Goal: Information Seeking & Learning: Check status

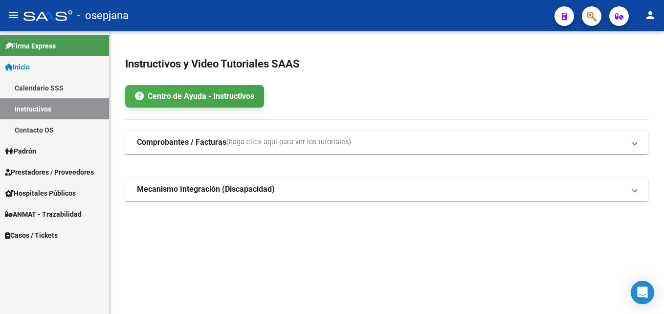
click at [64, 168] on span "Prestadores / Proveedores" at bounding box center [49, 172] width 89 height 11
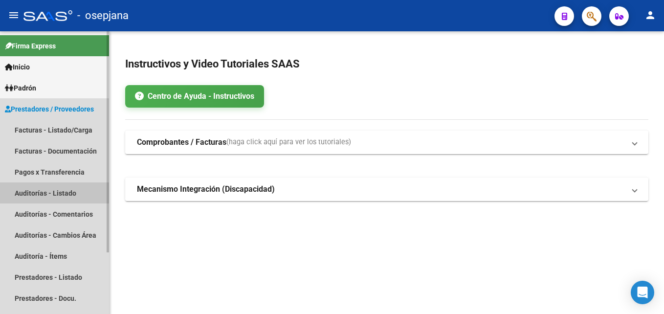
click at [60, 191] on link "Auditorías - Listado" at bounding box center [54, 192] width 109 height 21
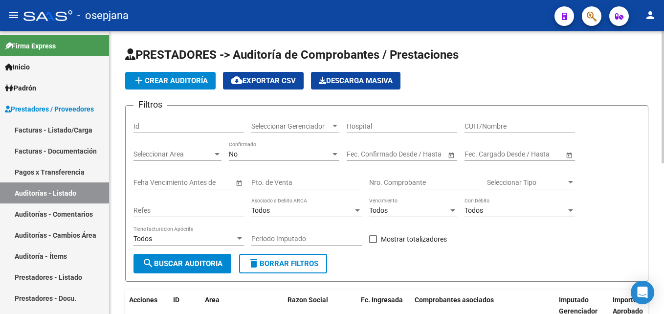
click at [295, 177] on div "Pto. de Venta" at bounding box center [306, 180] width 111 height 20
type input "8"
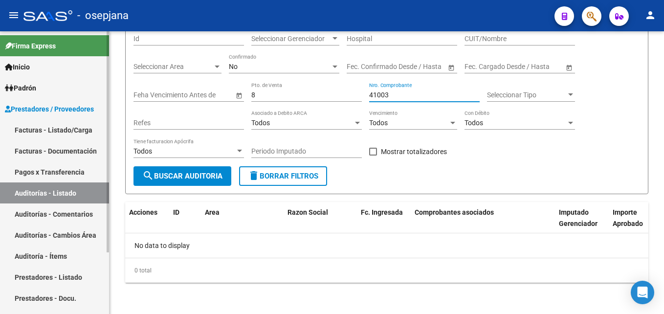
type input "41003"
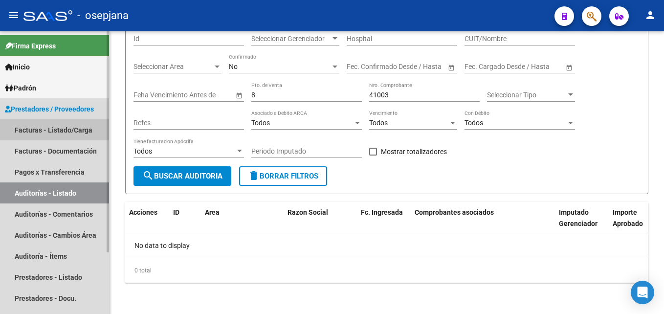
click at [65, 136] on link "Facturas - Listado/Carga" at bounding box center [54, 129] width 109 height 21
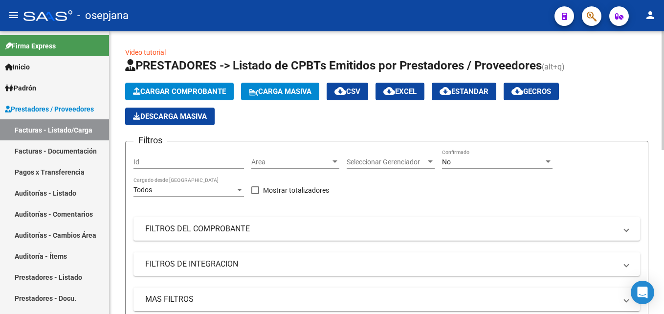
click at [290, 159] on span "Area" at bounding box center [290, 162] width 79 height 8
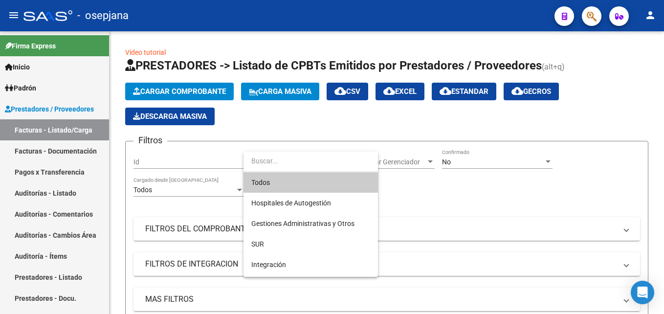
click at [281, 187] on span "Todos" at bounding box center [310, 182] width 119 height 21
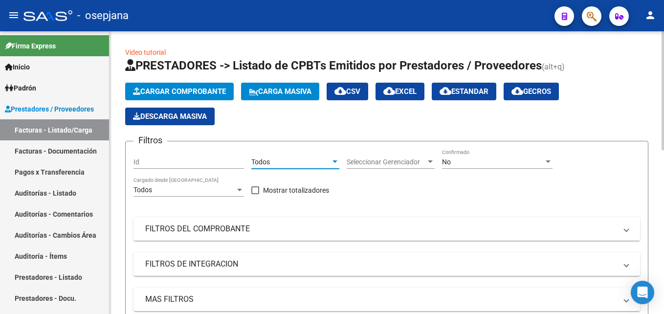
click at [404, 162] on span "Seleccionar Gerenciador" at bounding box center [386, 162] width 79 height 8
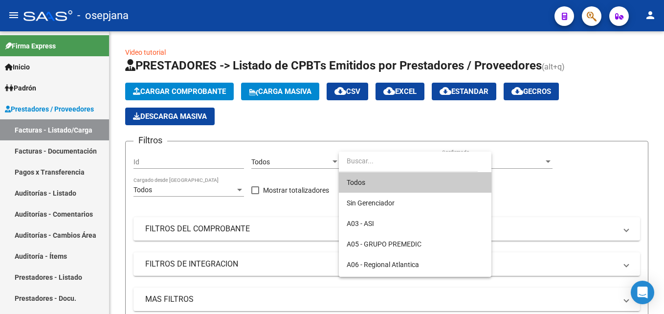
click at [408, 182] on span "Todos" at bounding box center [415, 182] width 137 height 21
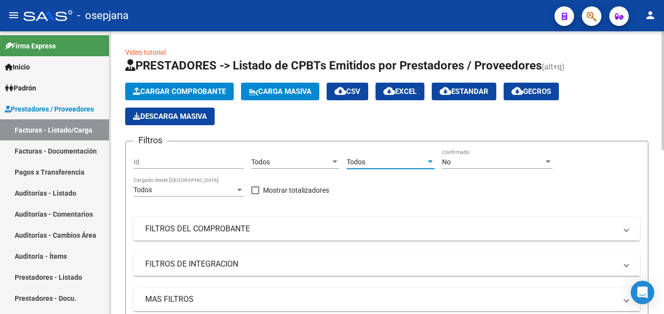
click at [465, 165] on div "No" at bounding box center [493, 162] width 102 height 8
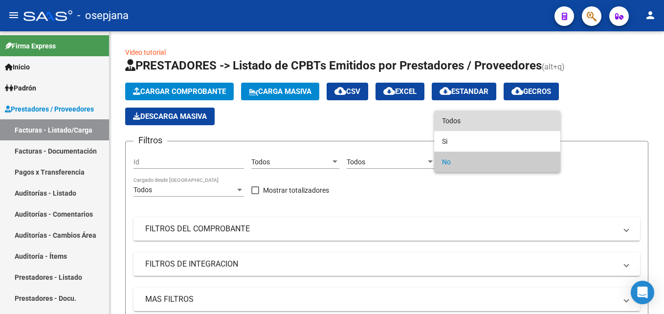
click at [443, 128] on span "Todos" at bounding box center [497, 121] width 111 height 21
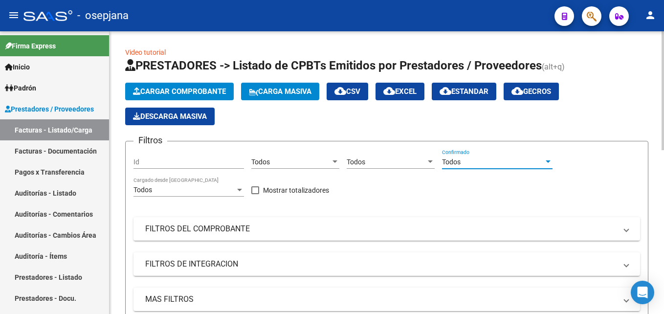
scroll to position [49, 0]
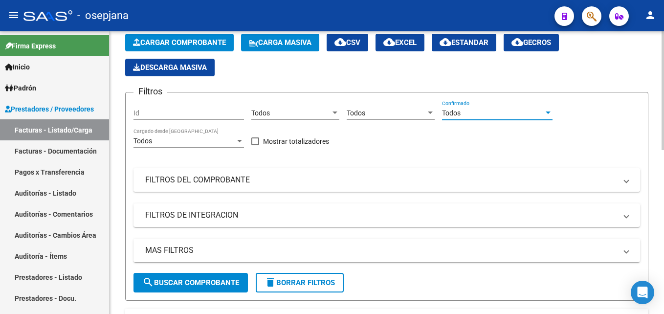
click at [369, 173] on mat-expansion-panel-header "FILTROS DEL COMPROBANTE" at bounding box center [386, 179] width 507 height 23
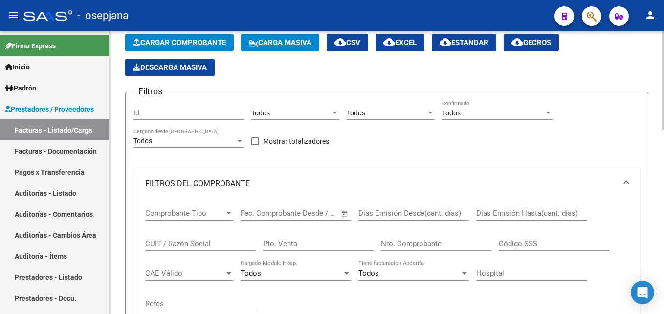
scroll to position [98, 0]
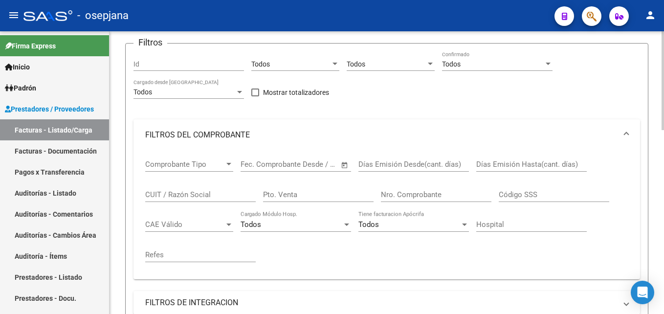
click at [310, 197] on input "Pto. Venta" at bounding box center [318, 194] width 111 height 9
type input "8"
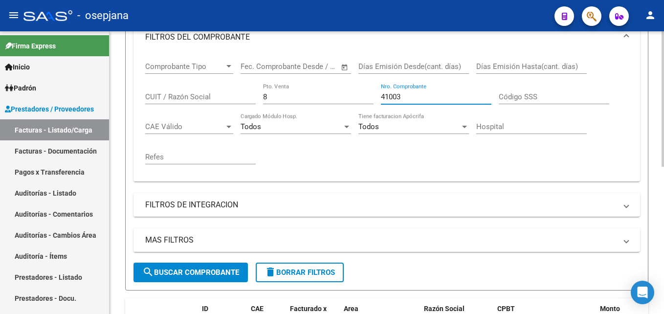
scroll to position [307, 0]
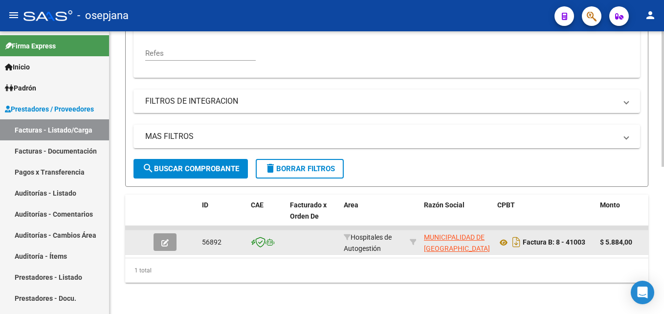
type input "41003"
click at [162, 239] on icon "button" at bounding box center [164, 242] width 7 height 7
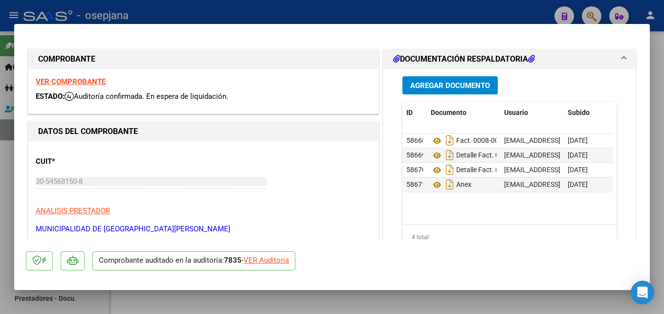
click at [277, 257] on div "VER Auditoría" at bounding box center [266, 260] width 45 height 11
type input "$ 0,00"
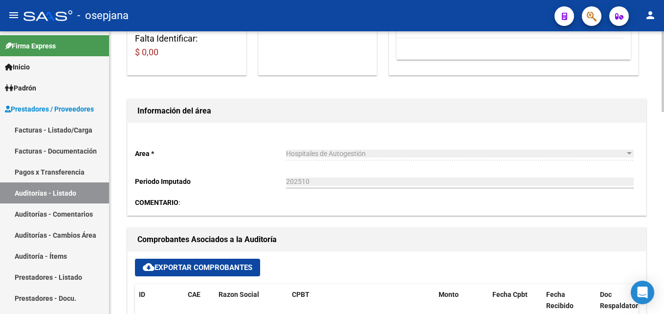
scroll to position [342, 0]
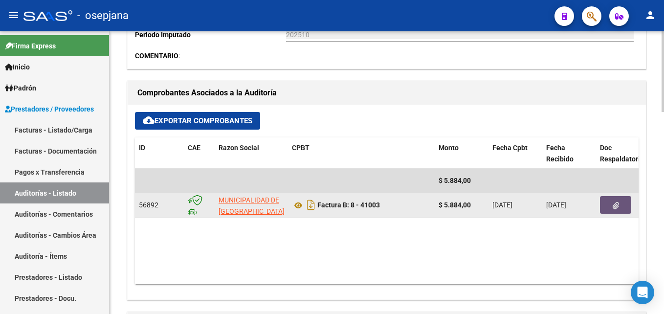
click at [623, 207] on button "button" at bounding box center [615, 205] width 31 height 18
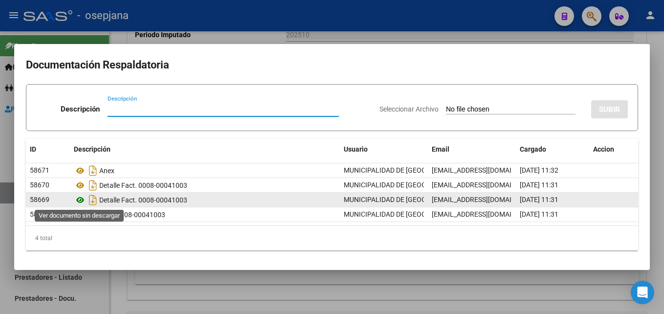
click at [80, 200] on icon at bounding box center [80, 200] width 13 height 12
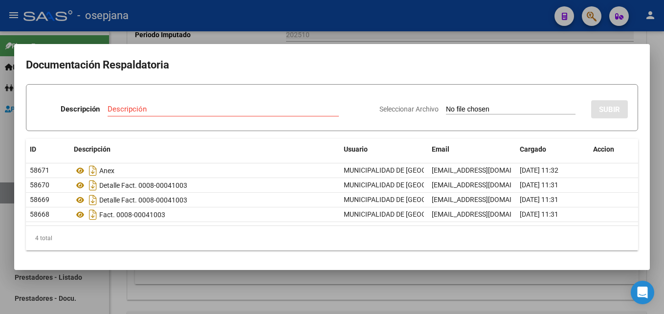
click at [406, 6] on div at bounding box center [332, 157] width 664 height 314
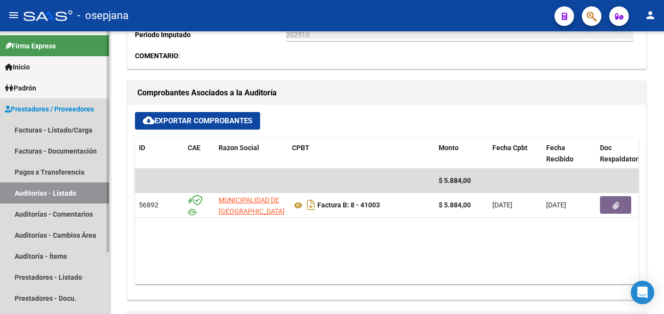
click at [76, 200] on link "Auditorías - Listado" at bounding box center [54, 192] width 109 height 21
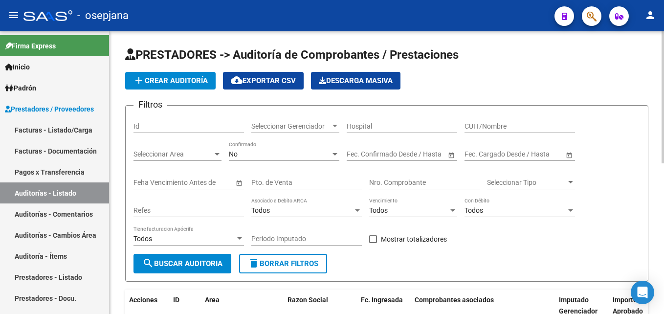
click at [280, 174] on div "Pto. de Venta" at bounding box center [306, 180] width 111 height 20
type input "8"
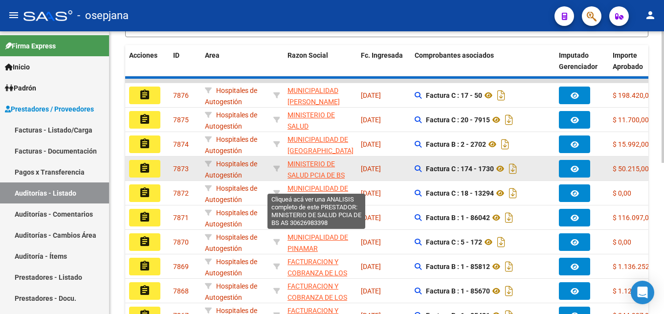
scroll to position [49, 0]
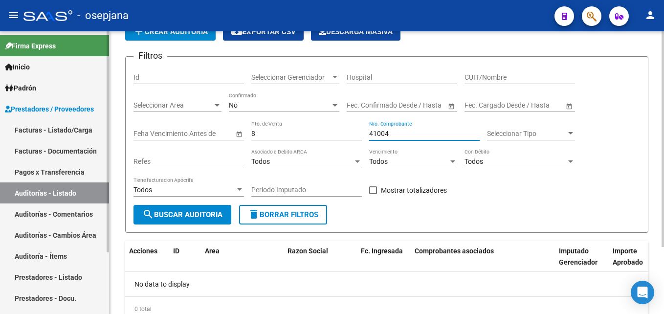
type input "41004"
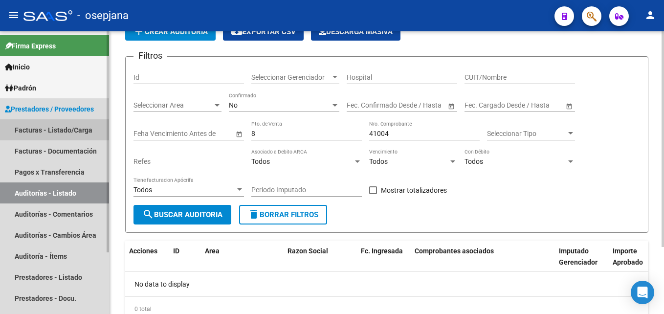
click at [64, 128] on link "Facturas - Listado/Carga" at bounding box center [54, 129] width 109 height 21
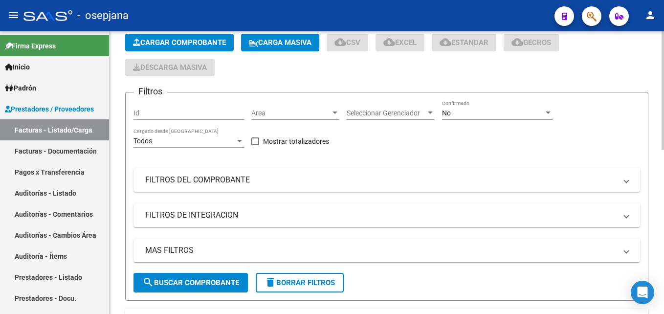
click at [282, 120] on div "Area Area" at bounding box center [295, 114] width 88 height 28
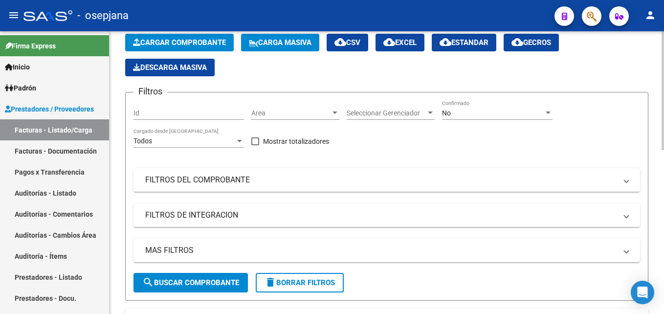
click at [283, 118] on div "Area Area" at bounding box center [295, 110] width 88 height 20
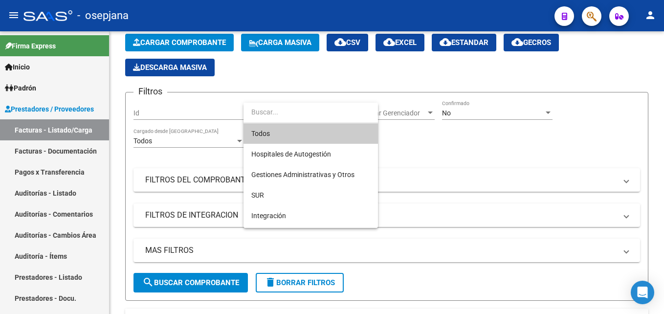
click at [282, 123] on div "Todos Hospitales de Autogestión Gestiones Administrativas y Otros SUR Integraci…" at bounding box center [311, 165] width 134 height 125
click at [283, 126] on span "Todos" at bounding box center [310, 133] width 119 height 21
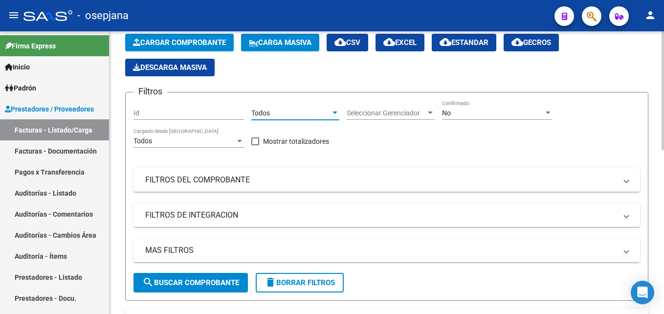
click at [376, 111] on span "Seleccionar Gerenciador" at bounding box center [386, 113] width 79 height 8
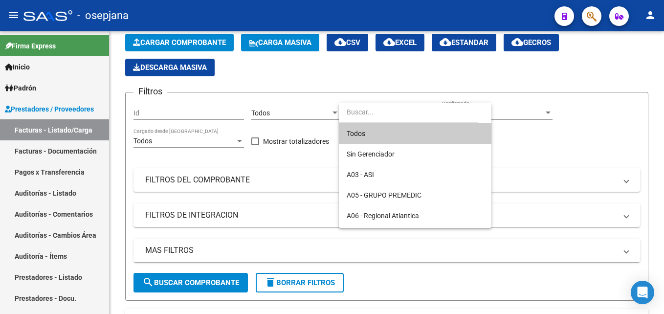
click at [373, 136] on span "Todos" at bounding box center [415, 133] width 137 height 21
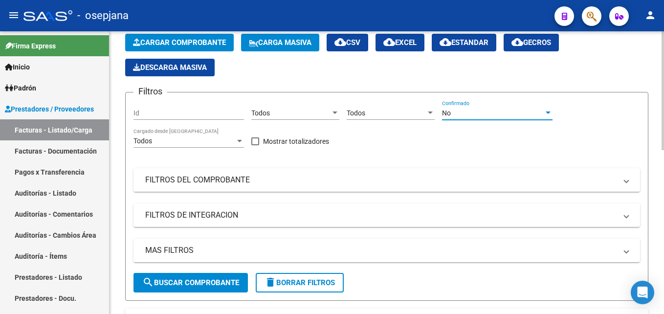
click at [491, 113] on div "No" at bounding box center [493, 113] width 102 height 8
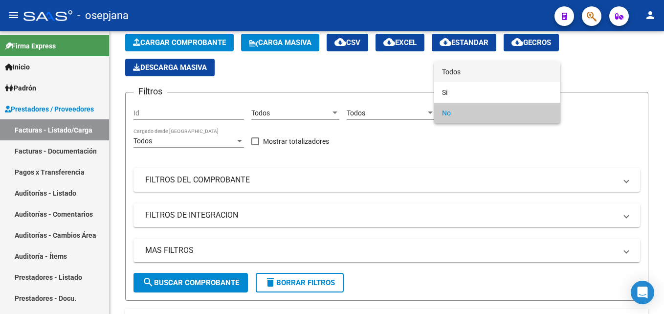
click at [468, 73] on span "Todos" at bounding box center [497, 72] width 111 height 21
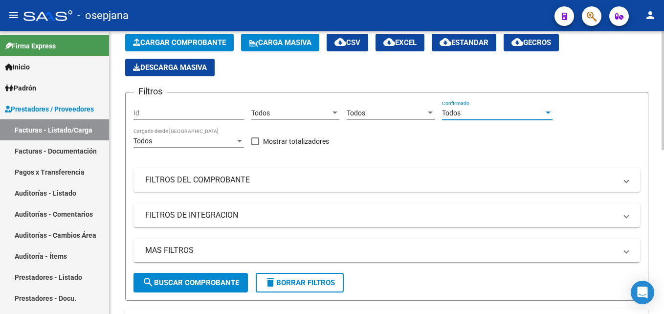
click at [323, 175] on mat-panel-title "FILTROS DEL COMPROBANTE" at bounding box center [380, 180] width 471 height 11
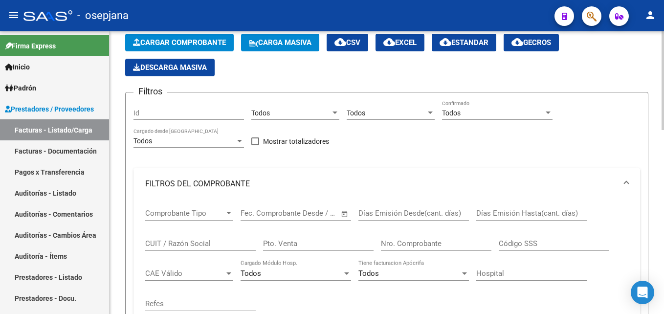
scroll to position [98, 0]
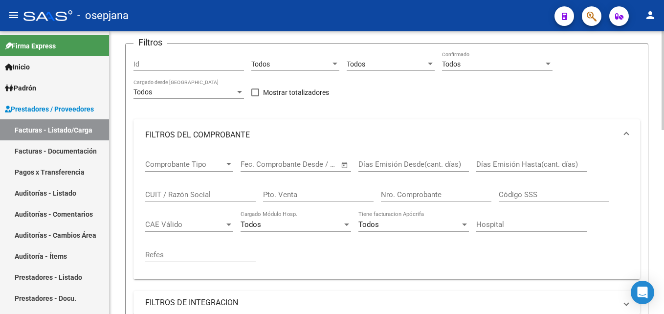
click at [315, 195] on input "Pto. Venta" at bounding box center [318, 194] width 111 height 9
type input "8"
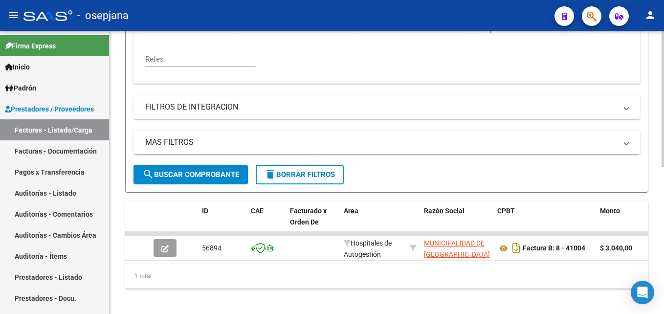
scroll to position [307, 0]
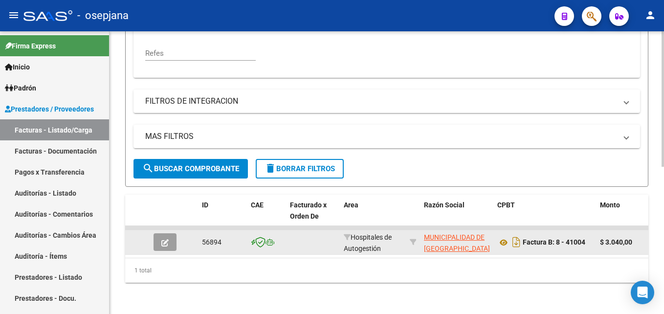
type input "41004"
click at [163, 239] on icon "button" at bounding box center [164, 242] width 7 height 7
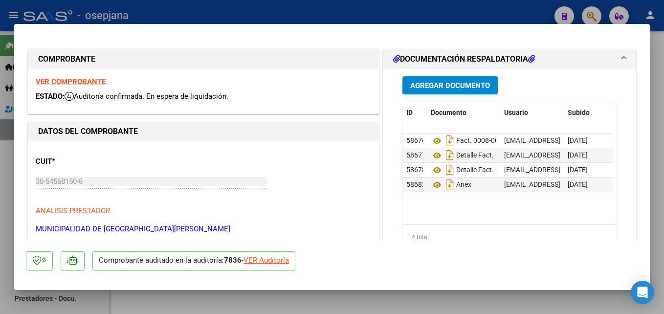
click at [280, 263] on div "VER Auditoría" at bounding box center [266, 260] width 45 height 11
type input "$ 0,00"
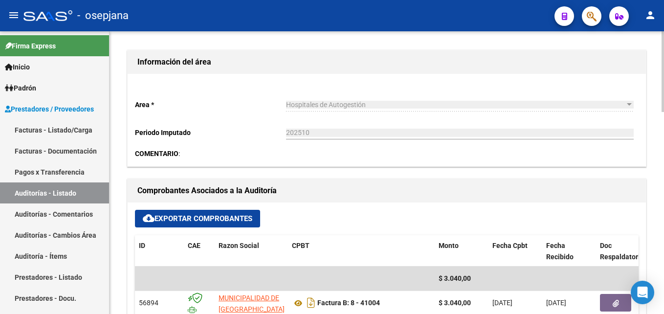
scroll to position [489, 0]
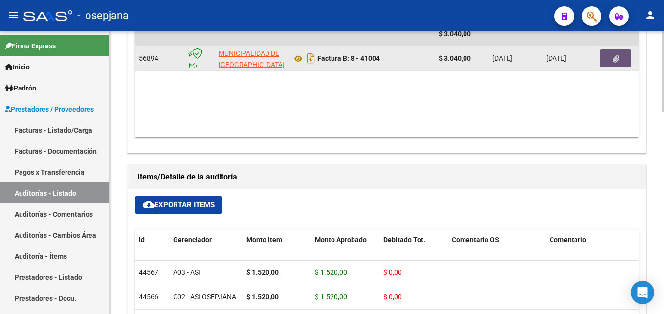
click at [623, 57] on button "button" at bounding box center [615, 58] width 31 height 18
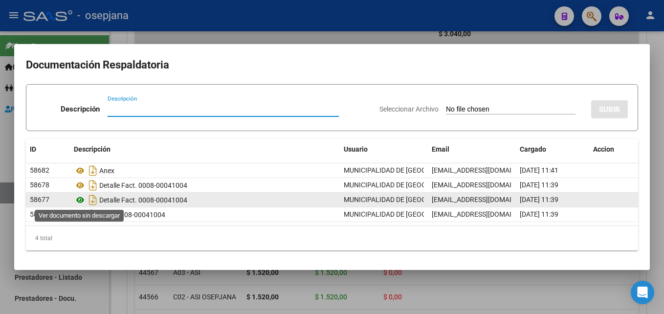
click at [80, 199] on icon at bounding box center [80, 200] width 13 height 12
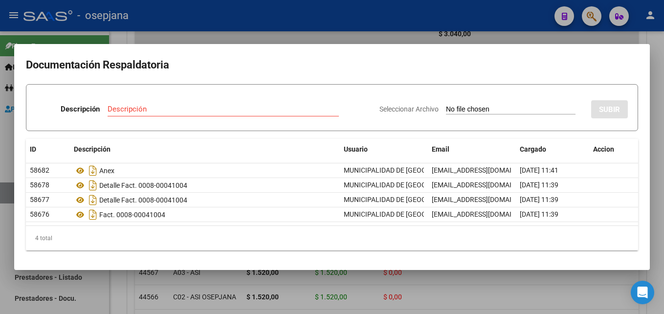
click at [340, 15] on div at bounding box center [332, 157] width 664 height 314
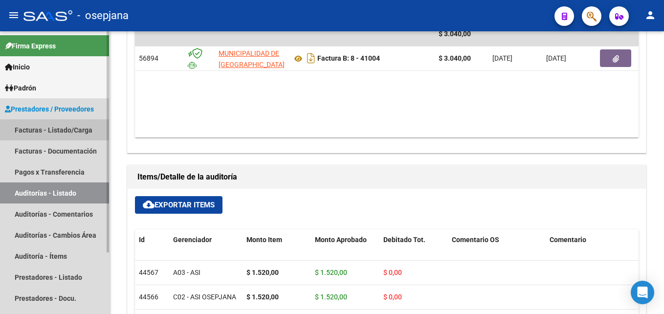
click at [71, 129] on link "Facturas - Listado/Carga" at bounding box center [54, 129] width 109 height 21
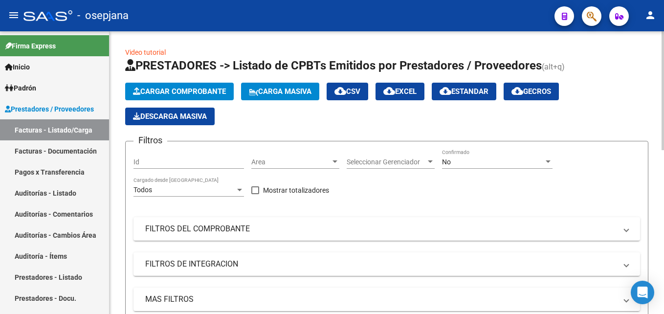
click at [296, 162] on span "Area" at bounding box center [290, 162] width 79 height 8
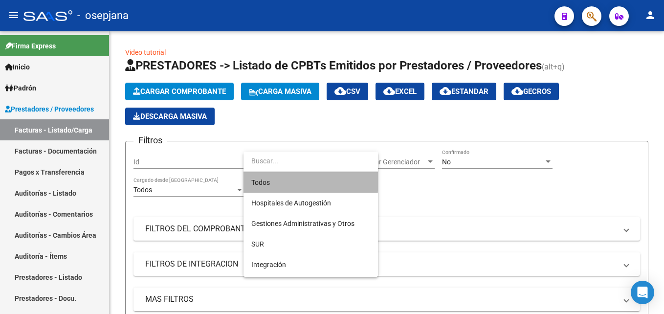
click at [299, 178] on span "Todos" at bounding box center [310, 182] width 119 height 21
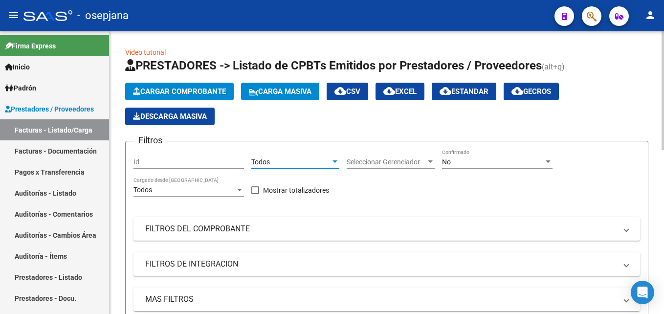
click at [391, 161] on span "Seleccionar Gerenciador" at bounding box center [386, 162] width 79 height 8
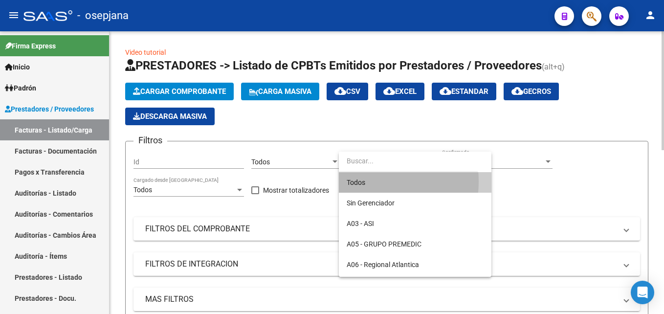
drag, startPoint x: 366, startPoint y: 181, endPoint x: 408, endPoint y: 172, distance: 43.7
click at [367, 181] on span "Todos" at bounding box center [415, 182] width 137 height 21
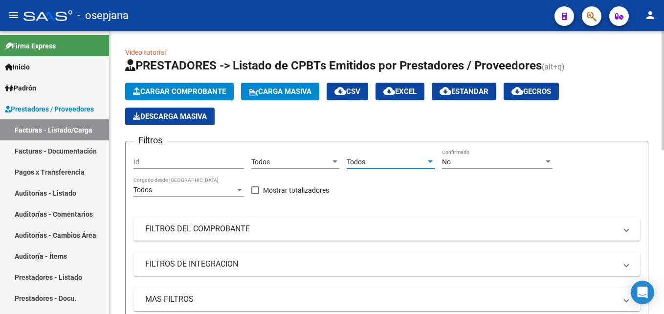
click at [465, 164] on div "No" at bounding box center [493, 162] width 102 height 8
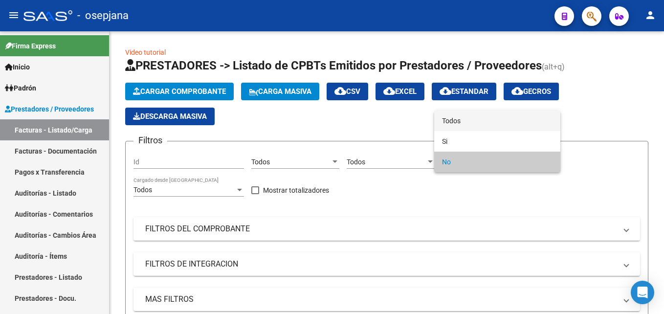
click at [454, 121] on span "Todos" at bounding box center [497, 121] width 111 height 21
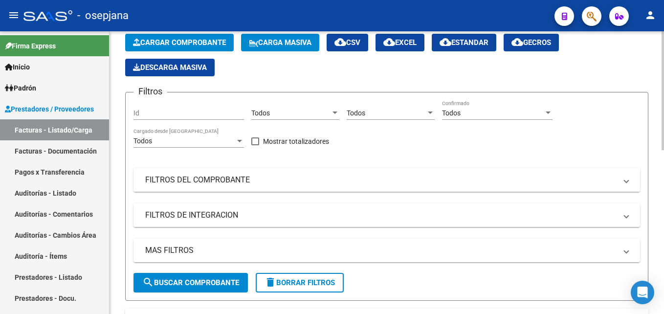
click at [343, 184] on mat-panel-title "FILTROS DEL COMPROBANTE" at bounding box center [380, 180] width 471 height 11
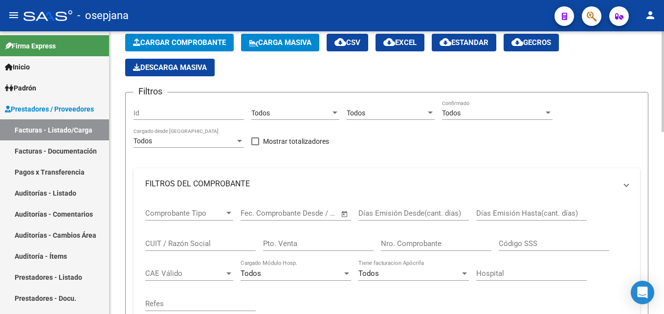
scroll to position [147, 0]
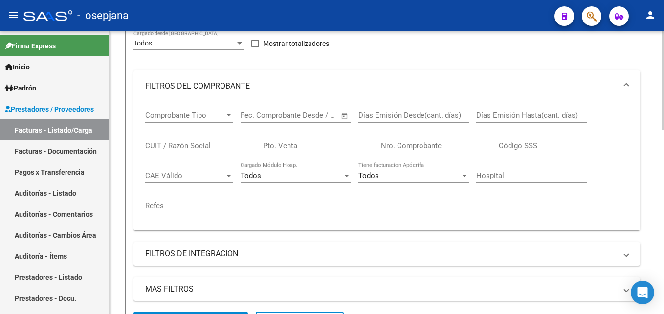
click at [283, 145] on input "Pto. Venta" at bounding box center [318, 145] width 111 height 9
type input "8"
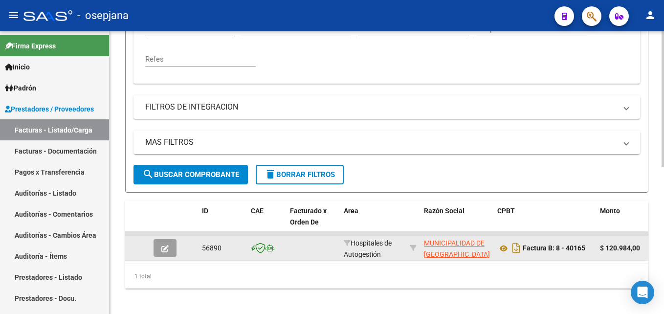
type input "40165"
click at [164, 252] on icon "button" at bounding box center [164, 248] width 7 height 7
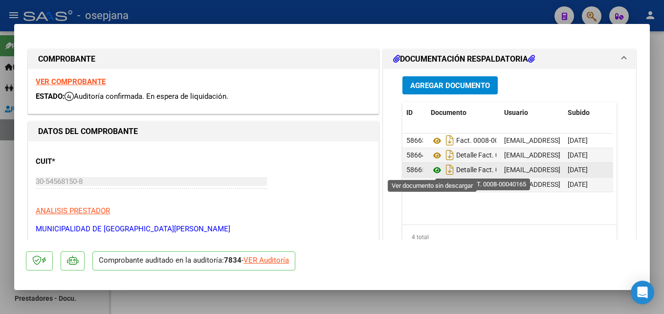
click at [434, 172] on icon at bounding box center [437, 170] width 13 height 12
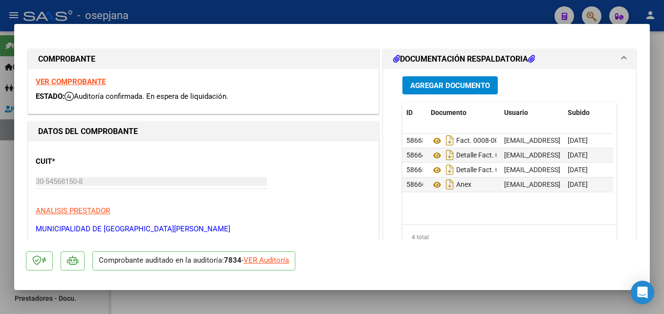
scroll to position [196, 0]
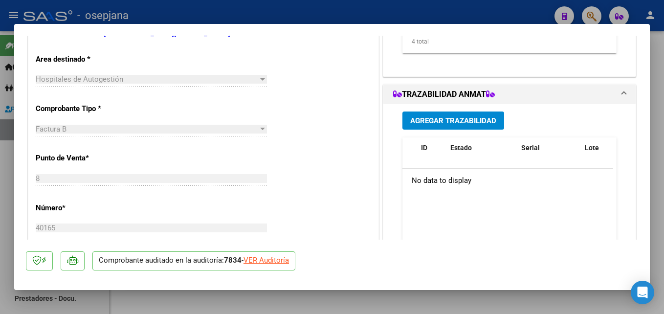
click at [275, 256] on div "VER Auditoría" at bounding box center [266, 260] width 45 height 11
type input "$ 0,00"
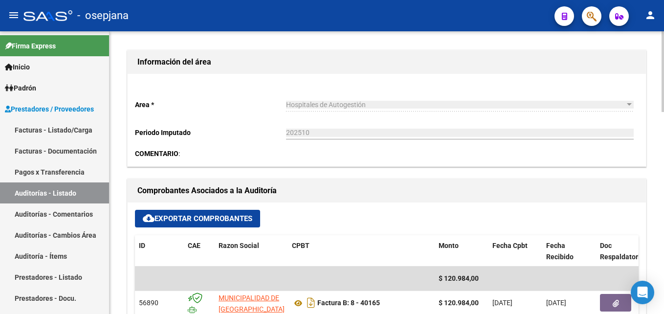
scroll to position [342, 0]
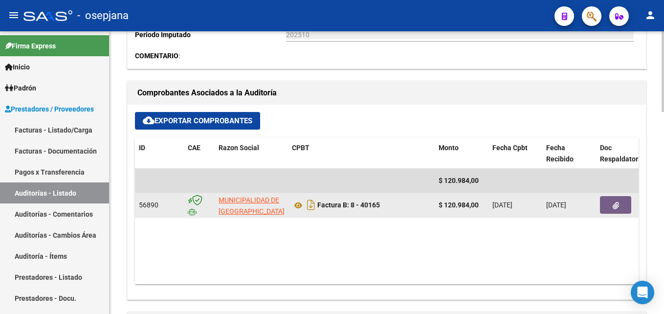
click at [619, 200] on button "button" at bounding box center [615, 205] width 31 height 18
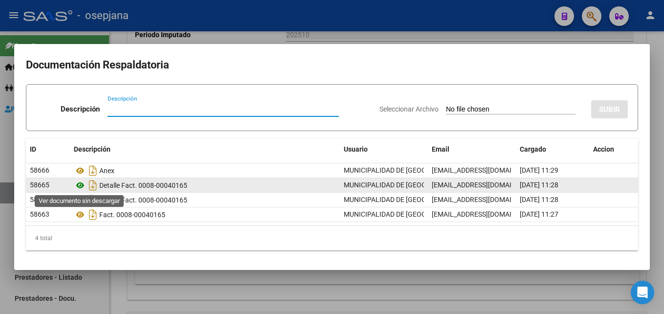
click at [79, 188] on icon at bounding box center [80, 185] width 13 height 12
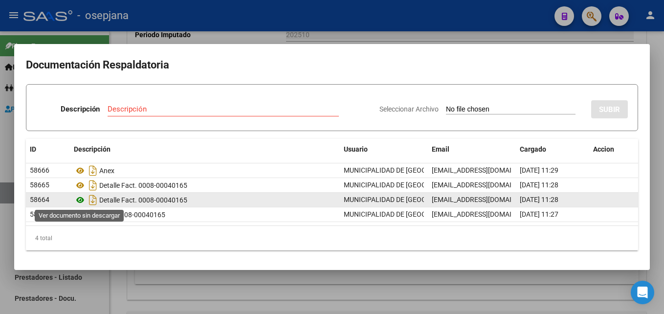
click at [78, 202] on icon at bounding box center [80, 200] width 13 height 12
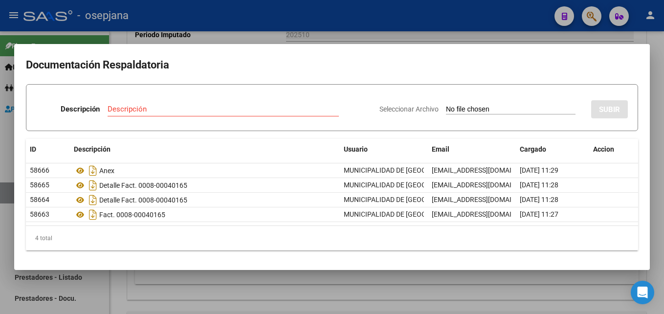
click at [217, 18] on div at bounding box center [332, 157] width 664 height 314
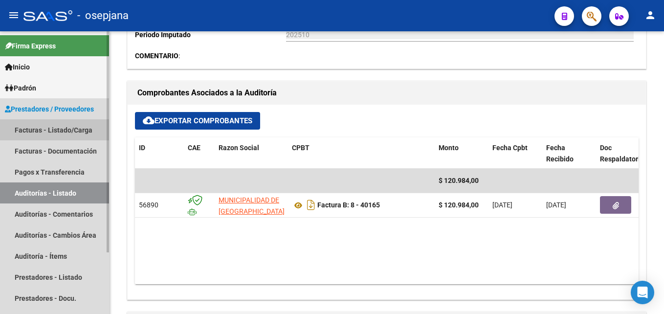
click at [65, 130] on link "Facturas - Listado/Carga" at bounding box center [54, 129] width 109 height 21
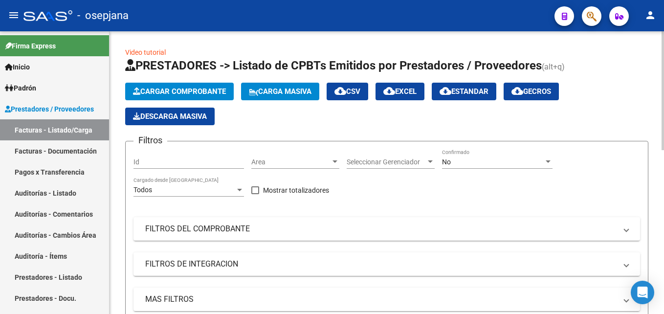
click at [294, 161] on span "Area" at bounding box center [290, 162] width 79 height 8
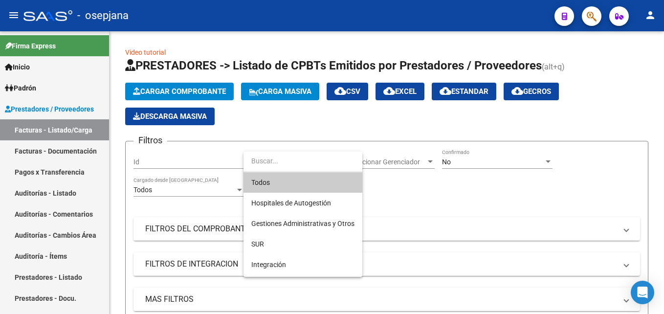
click at [293, 176] on span "Todos" at bounding box center [302, 182] width 103 height 21
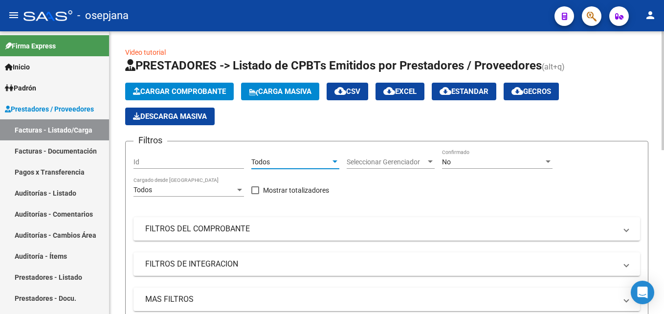
click at [385, 158] on span "Seleccionar Gerenciador" at bounding box center [386, 162] width 79 height 8
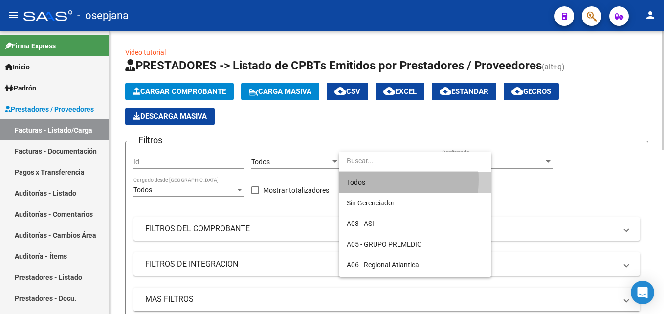
drag, startPoint x: 366, startPoint y: 179, endPoint x: 529, endPoint y: 142, distance: 166.6
click at [367, 179] on span "Todos" at bounding box center [415, 182] width 137 height 21
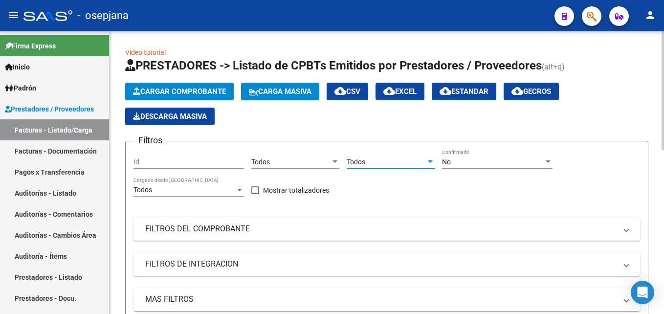
click at [491, 168] on div "No Confirmado" at bounding box center [497, 159] width 111 height 20
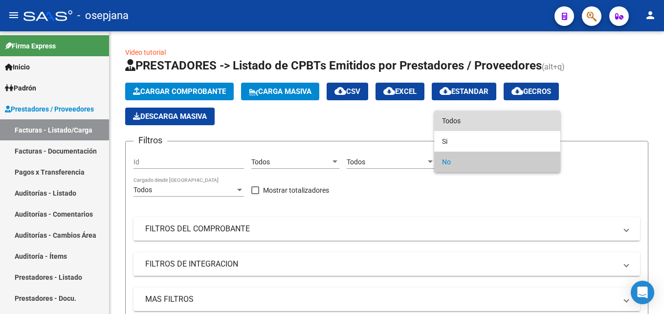
click at [464, 124] on span "Todos" at bounding box center [497, 121] width 111 height 21
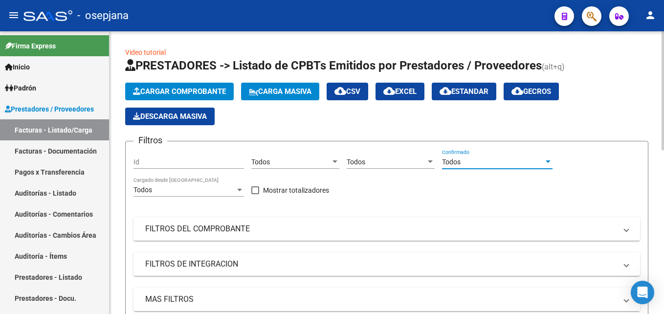
scroll to position [147, 0]
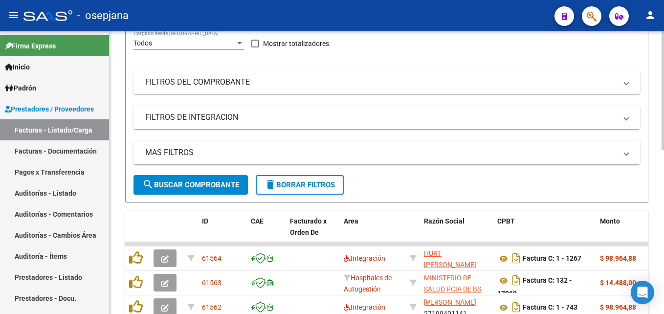
click at [353, 78] on mat-panel-title "FILTROS DEL COMPROBANTE" at bounding box center [380, 82] width 471 height 11
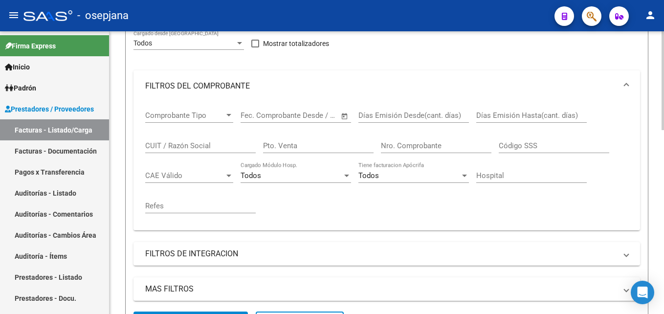
click at [321, 149] on input "Pto. Venta" at bounding box center [318, 145] width 111 height 9
type input "8"
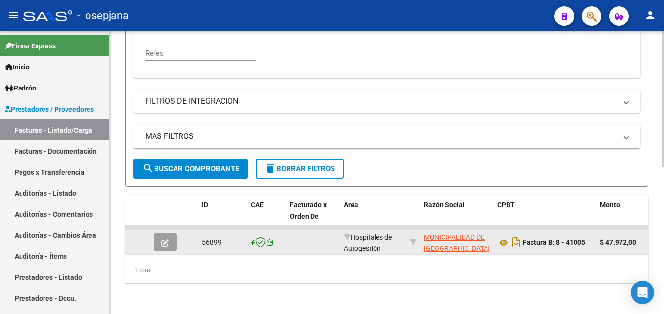
type input "41005"
click at [164, 233] on button "button" at bounding box center [165, 242] width 23 height 18
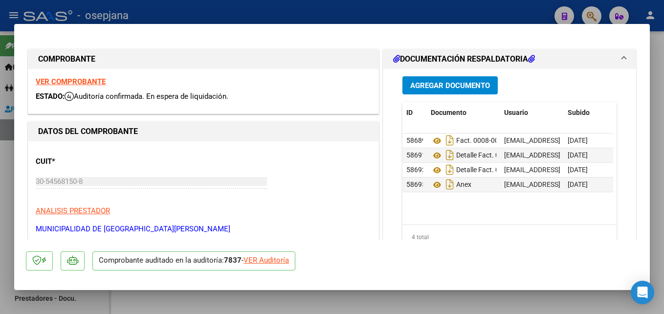
click at [268, 261] on div "VER Auditoría" at bounding box center [266, 260] width 45 height 11
type input "$ 0,00"
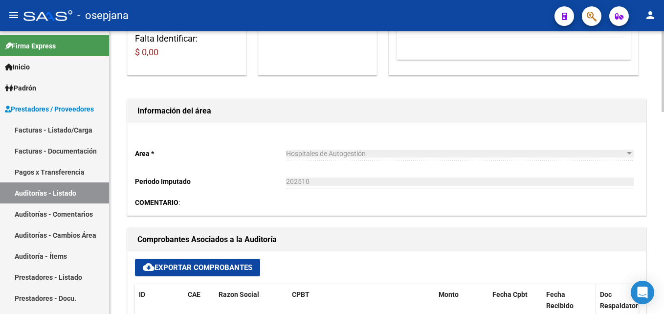
scroll to position [391, 0]
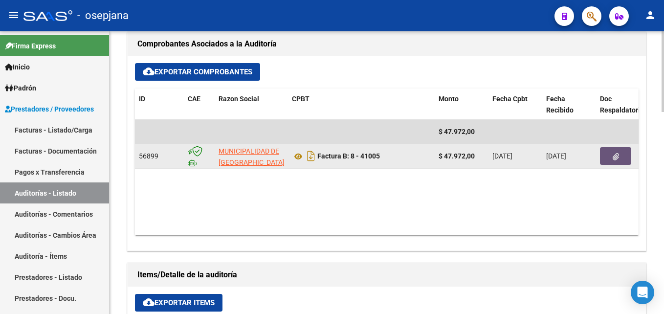
click at [620, 158] on button "button" at bounding box center [615, 156] width 31 height 18
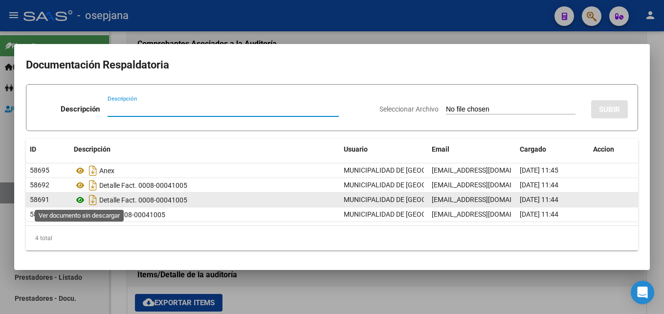
click at [81, 198] on icon at bounding box center [80, 200] width 13 height 12
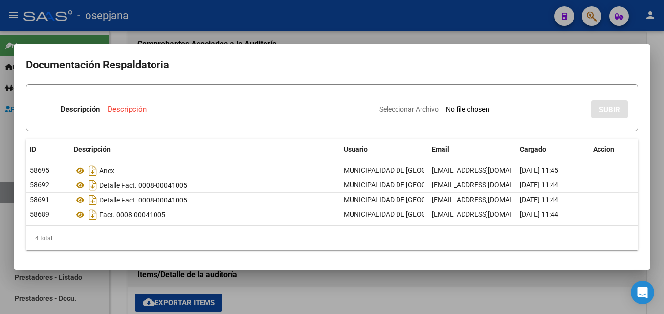
drag, startPoint x: 362, startPoint y: 32, endPoint x: 367, endPoint y: 26, distance: 7.7
click at [362, 32] on div at bounding box center [332, 157] width 664 height 314
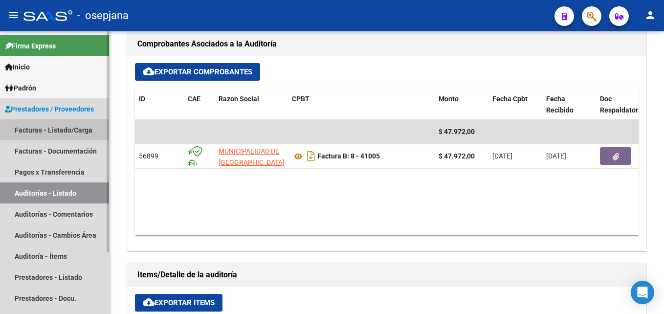
click at [57, 122] on link "Facturas - Listado/Carga" at bounding box center [54, 129] width 109 height 21
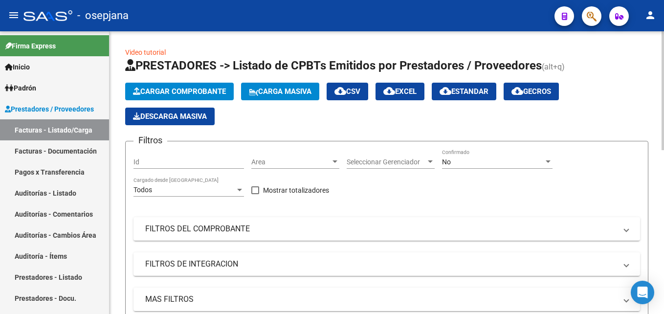
click at [313, 159] on span "Area" at bounding box center [290, 162] width 79 height 8
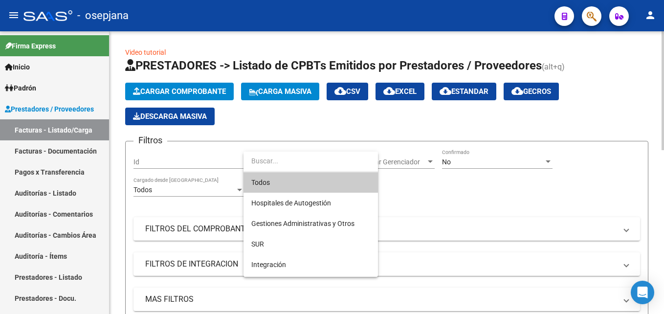
click at [284, 183] on span "Todos" at bounding box center [310, 182] width 119 height 21
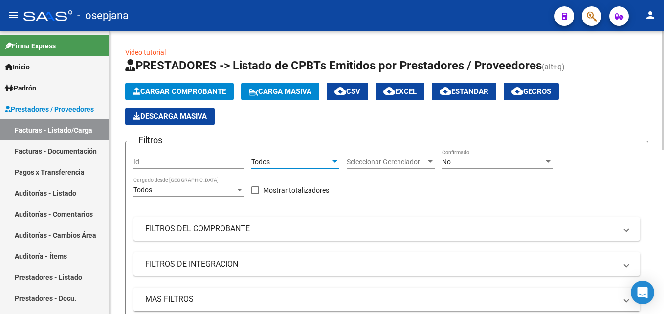
click at [411, 168] on div "Seleccionar Gerenciador Seleccionar Gerenciador" at bounding box center [391, 159] width 88 height 20
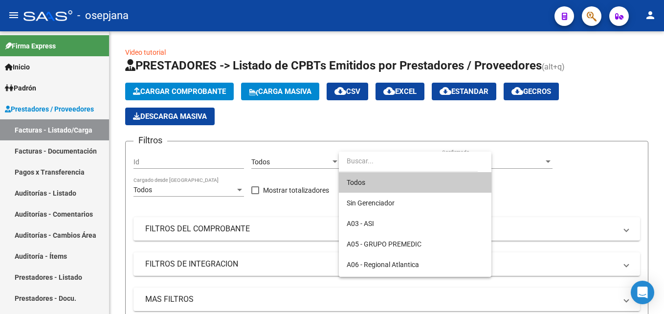
click at [383, 175] on span "Todos" at bounding box center [415, 182] width 137 height 21
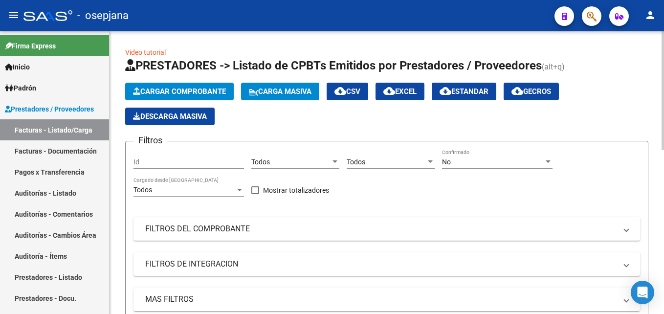
click at [469, 156] on div "No Confirmado" at bounding box center [497, 159] width 111 height 20
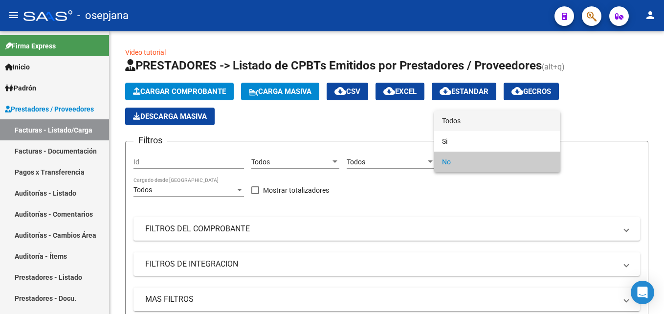
click at [463, 124] on span "Todos" at bounding box center [497, 121] width 111 height 21
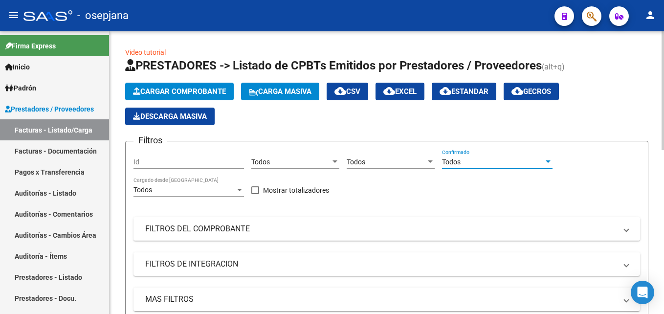
click at [294, 222] on mat-expansion-panel-header "FILTROS DEL COMPROBANTE" at bounding box center [386, 228] width 507 height 23
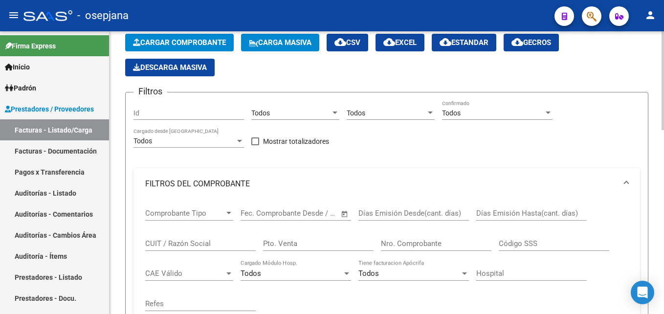
scroll to position [98, 0]
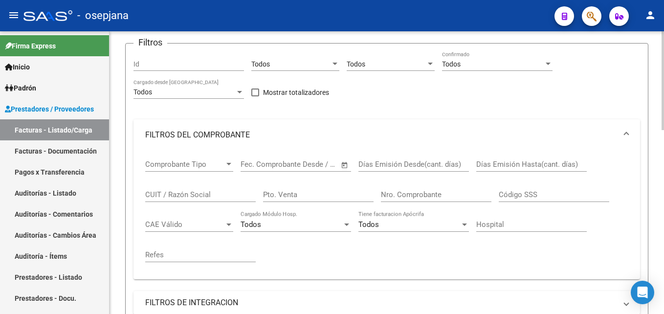
click at [318, 189] on div "Pto. Venta" at bounding box center [318, 191] width 111 height 21
type input "8"
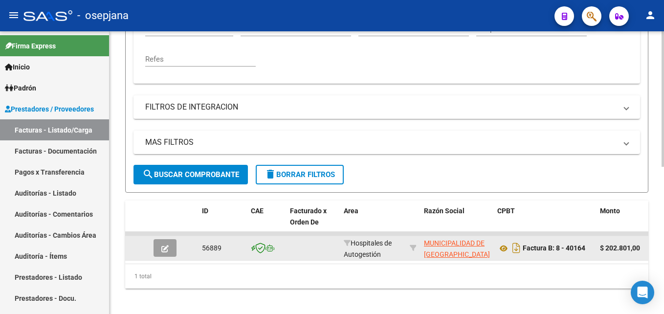
type input "40164"
click at [166, 255] on button "button" at bounding box center [165, 248] width 23 height 18
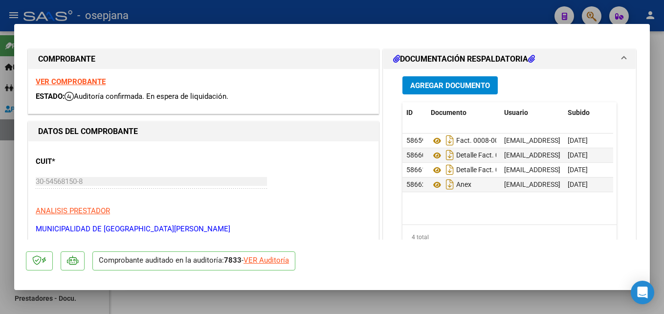
scroll to position [49, 0]
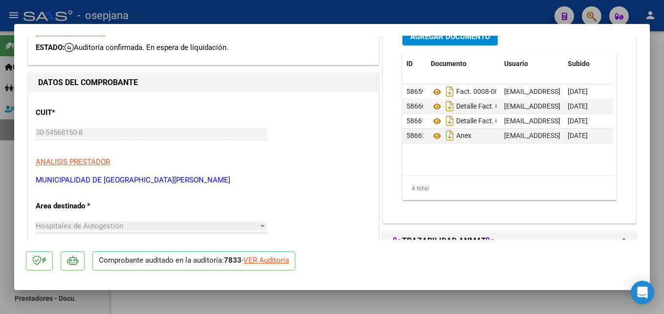
click at [267, 262] on div "VER Auditoría" at bounding box center [266, 260] width 45 height 11
type input "$ 0,00"
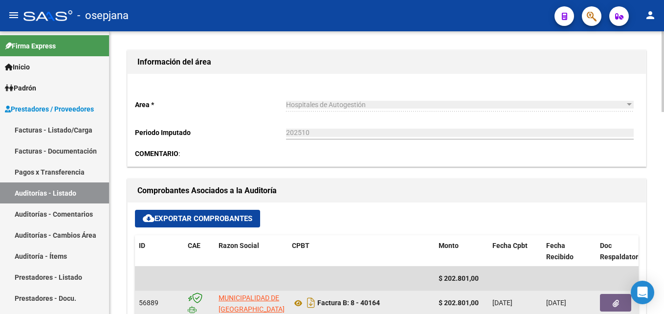
scroll to position [342, 0]
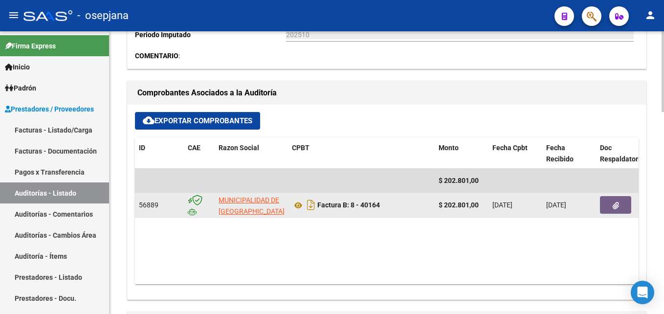
click at [618, 205] on icon "button" at bounding box center [616, 205] width 6 height 7
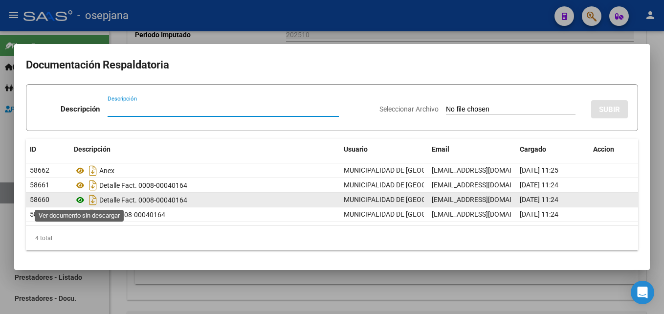
click at [82, 198] on icon at bounding box center [80, 200] width 13 height 12
